Goal: Transaction & Acquisition: Purchase product/service

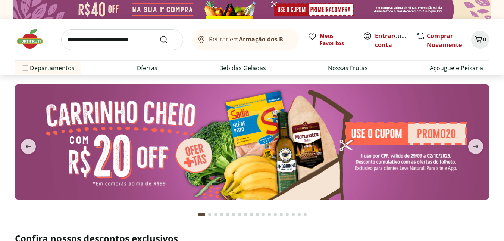
click at [110, 43] on input "search" at bounding box center [122, 39] width 122 height 21
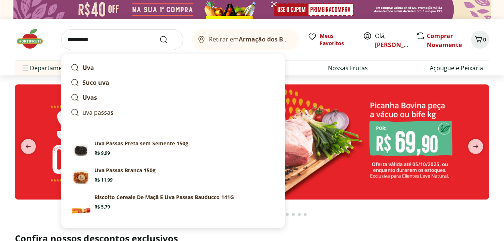
type input "*********"
click at [159, 35] on button "Submit Search" at bounding box center [168, 39] width 18 height 9
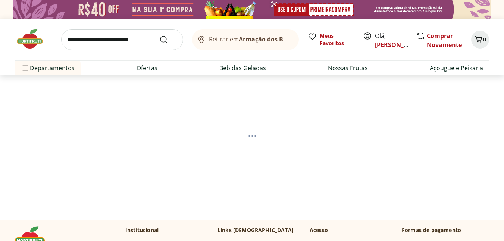
select select "**********"
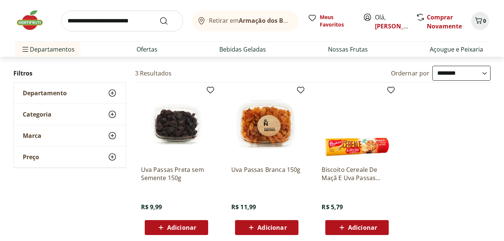
scroll to position [112, 0]
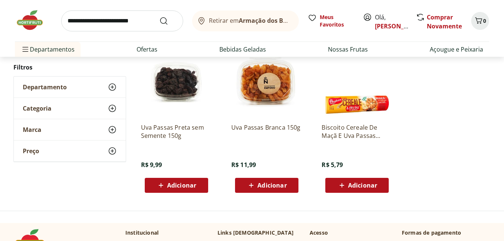
click at [262, 97] on img at bounding box center [266, 81] width 71 height 71
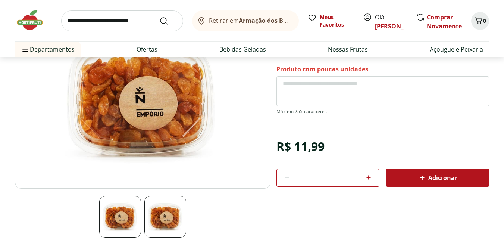
scroll to position [75, 0]
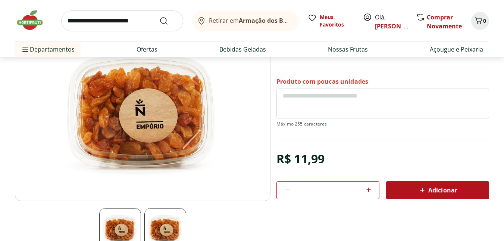
click at [387, 30] on link "[PERSON_NAME]" at bounding box center [399, 26] width 49 height 8
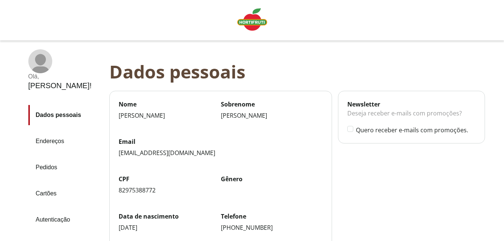
click at [49, 166] on link "Pedidos" at bounding box center [65, 167] width 75 height 20
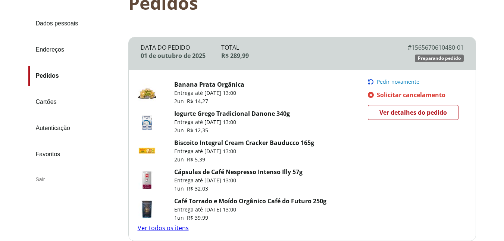
scroll to position [112, 0]
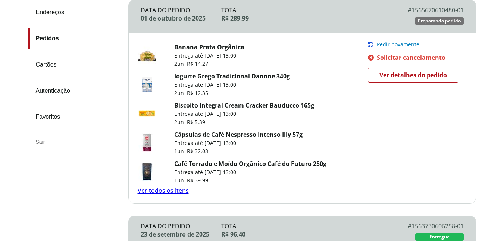
click at [176, 190] on link "Ver todos os itens" at bounding box center [163, 190] width 51 height 8
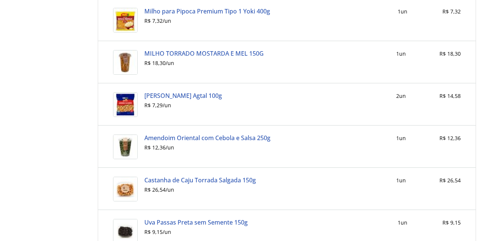
scroll to position [719, 0]
